Goal: Task Accomplishment & Management: Manage account settings

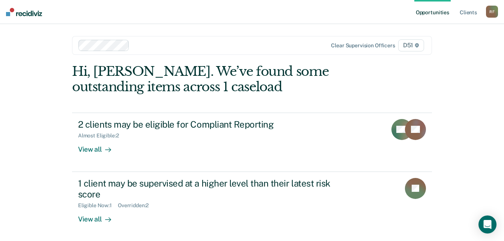
scroll to position [1, 0]
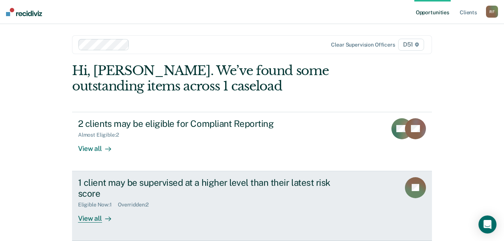
click at [95, 218] on div "View all" at bounding box center [99, 215] width 42 height 15
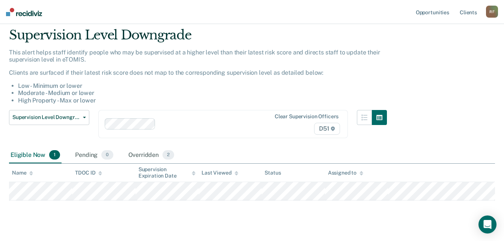
scroll to position [38, 0]
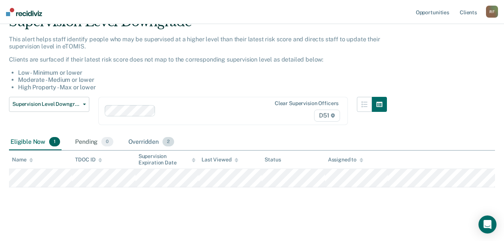
click at [143, 141] on div "Overridden 2" at bounding box center [151, 142] width 49 height 17
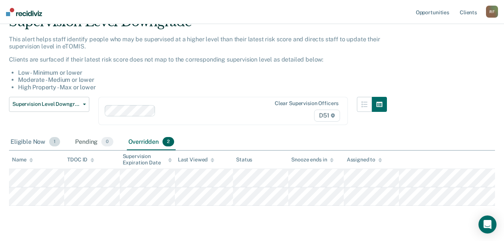
click at [32, 142] on div "Eligible Now 1" at bounding box center [35, 142] width 53 height 17
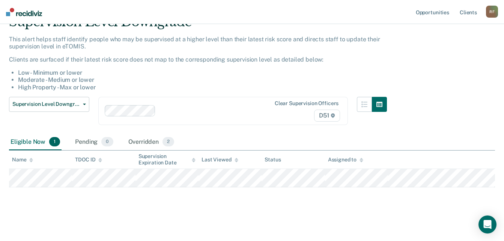
scroll to position [1, 0]
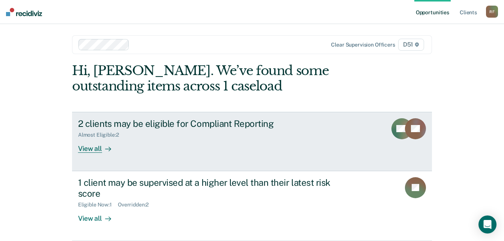
click at [92, 151] on div "View all" at bounding box center [99, 145] width 42 height 15
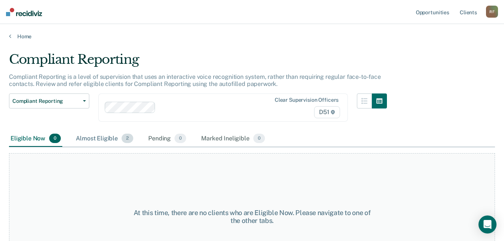
click at [105, 135] on div "Almost Eligible 2" at bounding box center [104, 139] width 60 height 17
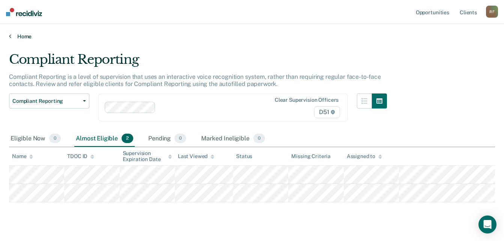
click at [18, 36] on link "Home" at bounding box center [252, 36] width 486 height 7
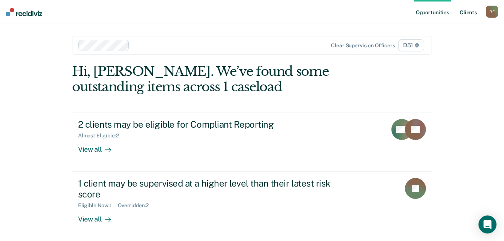
click at [469, 13] on link "Client s" at bounding box center [468, 12] width 20 height 24
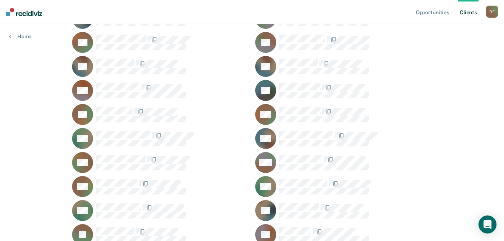
scroll to position [638, 0]
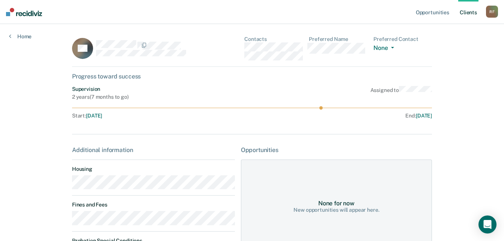
click at [244, 49] on div "TO Contacts Preferred Name Preferred Contact None Call Text Email None" at bounding box center [252, 51] width 360 height 31
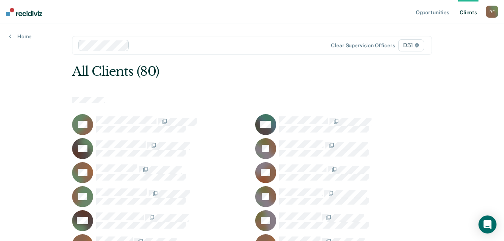
click at [491, 13] on div "R F" at bounding box center [492, 12] width 12 height 12
click at [443, 48] on link "Log Out" at bounding box center [462, 49] width 60 height 6
